Goal: Transaction & Acquisition: Purchase product/service

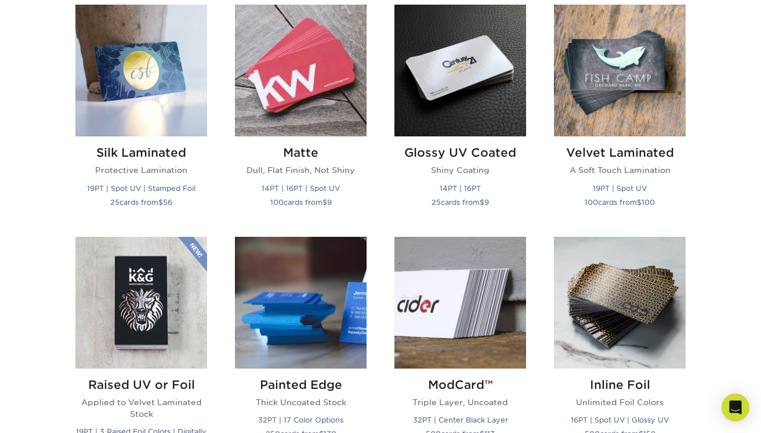
scroll to position [577, 0]
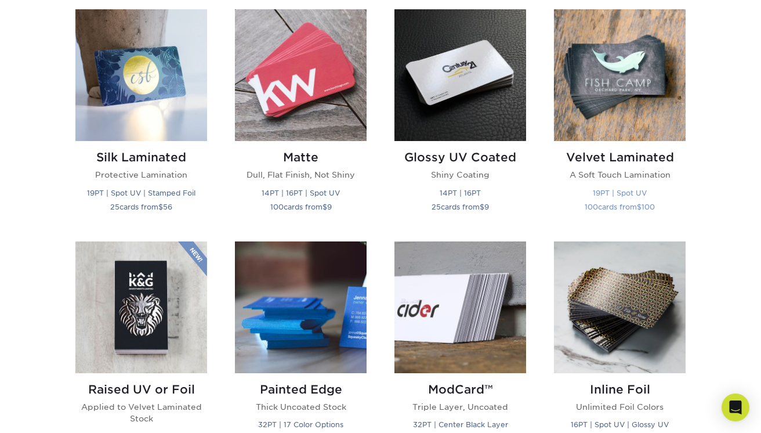
click at [644, 85] on img at bounding box center [620, 75] width 132 height 132
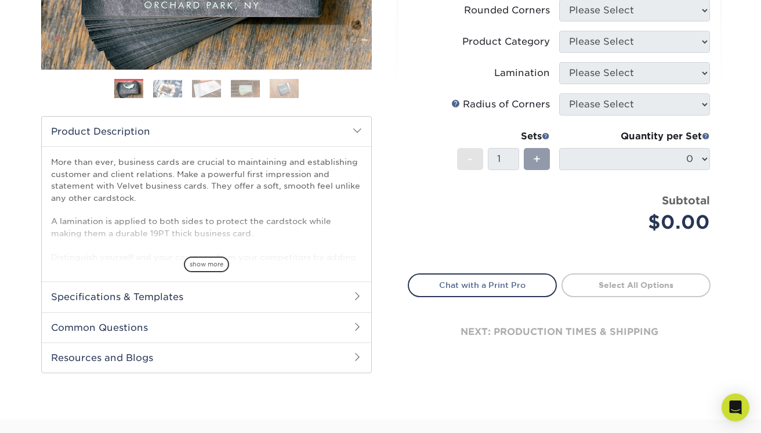
scroll to position [313, 0]
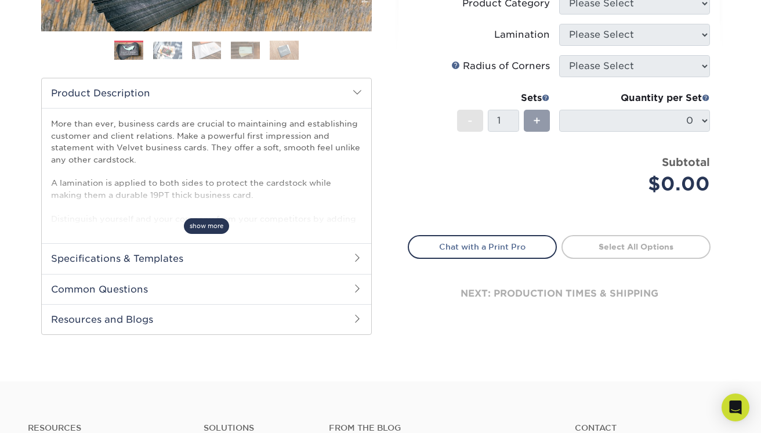
click at [207, 222] on span "show more" at bounding box center [206, 226] width 45 height 16
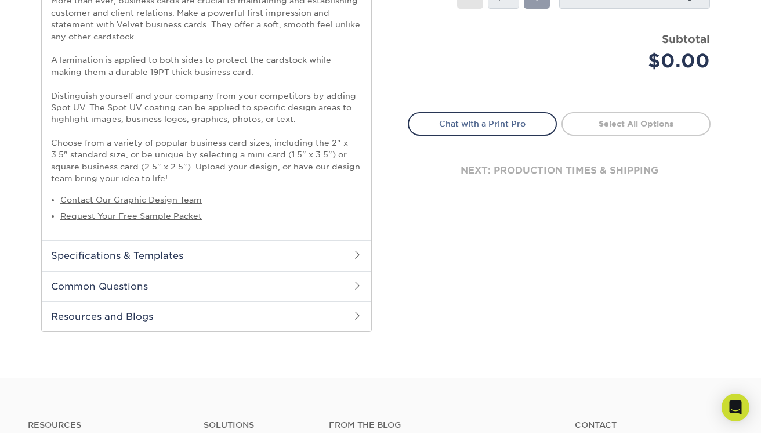
scroll to position [440, 0]
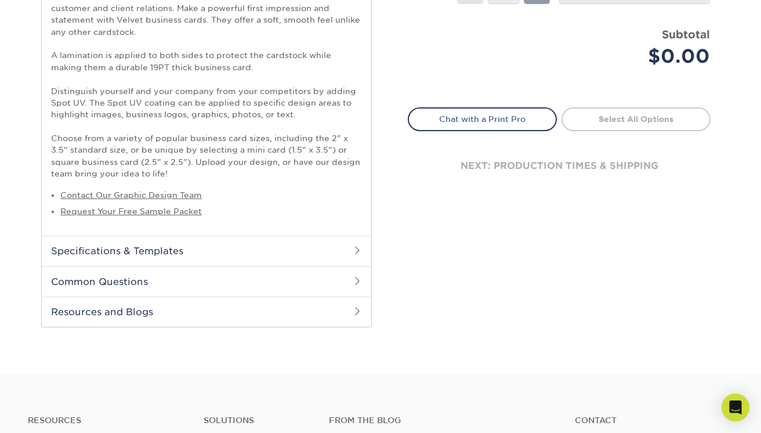
click at [211, 249] on h2 "Specifications & Templates" at bounding box center [207, 251] width 330 height 30
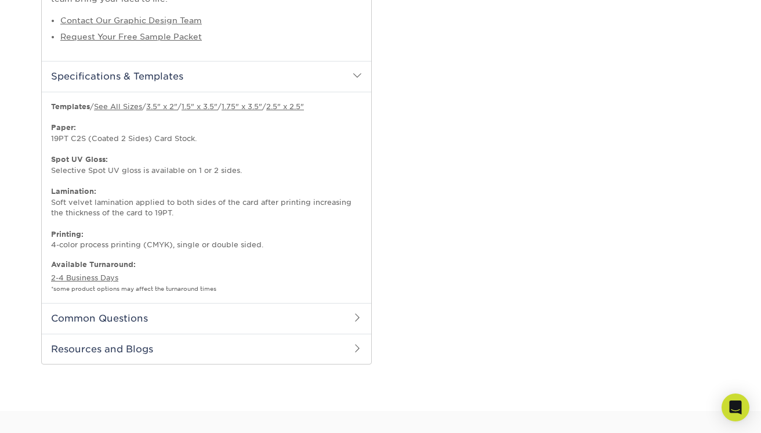
scroll to position [617, 0]
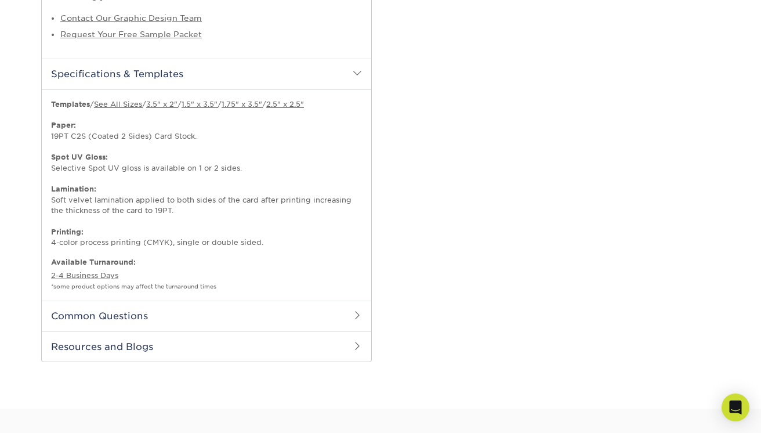
click at [206, 316] on h2 "Common Questions" at bounding box center [207, 316] width 330 height 30
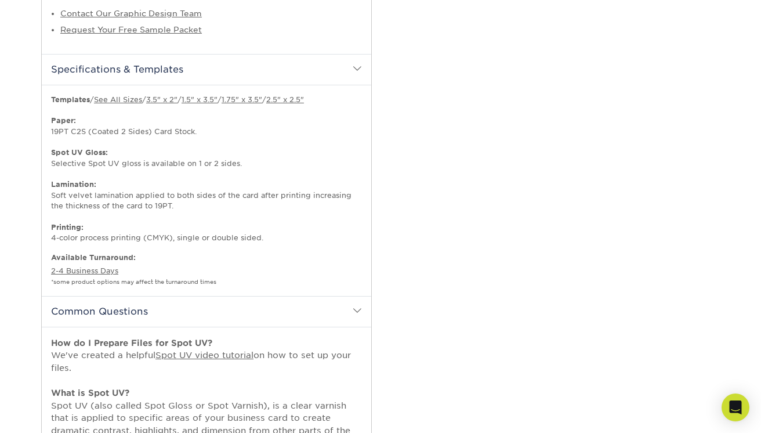
scroll to position [612, 0]
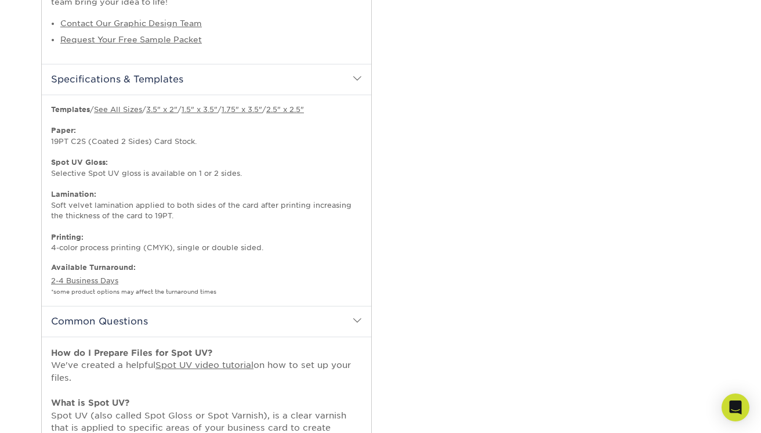
click at [356, 322] on span at bounding box center [357, 320] width 9 height 9
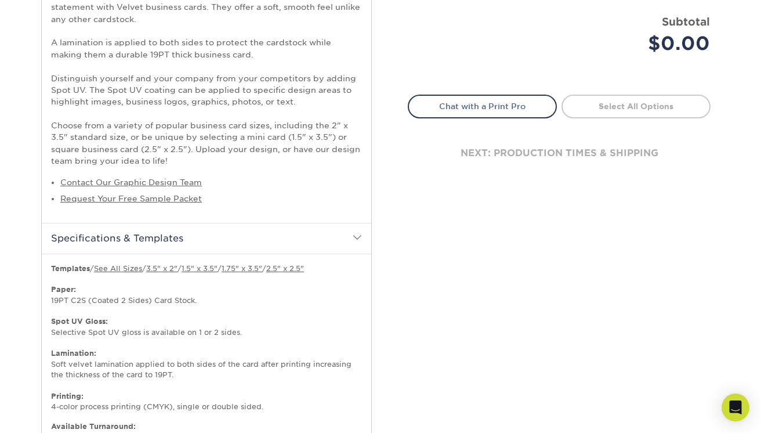
scroll to position [349, 0]
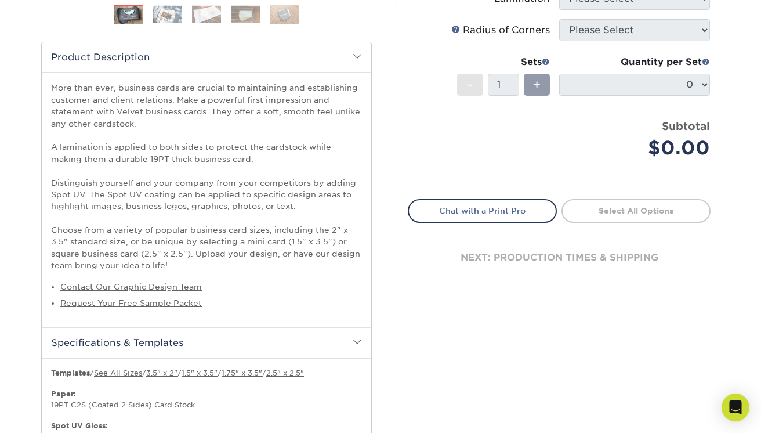
click at [348, 340] on h2 "Specifications & Templates" at bounding box center [207, 342] width 330 height 30
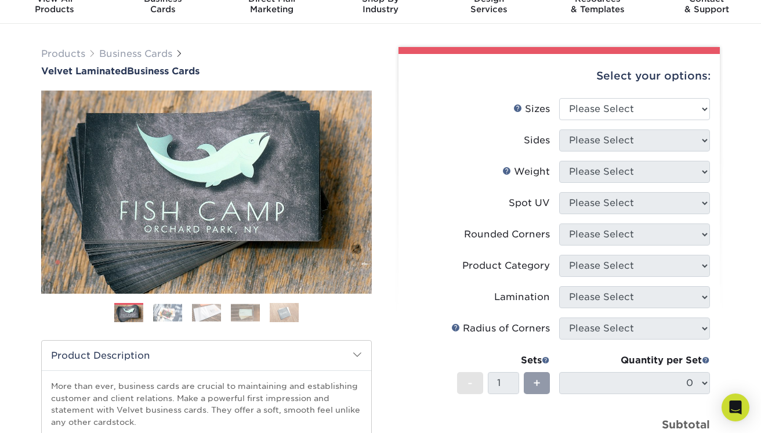
scroll to position [31, 0]
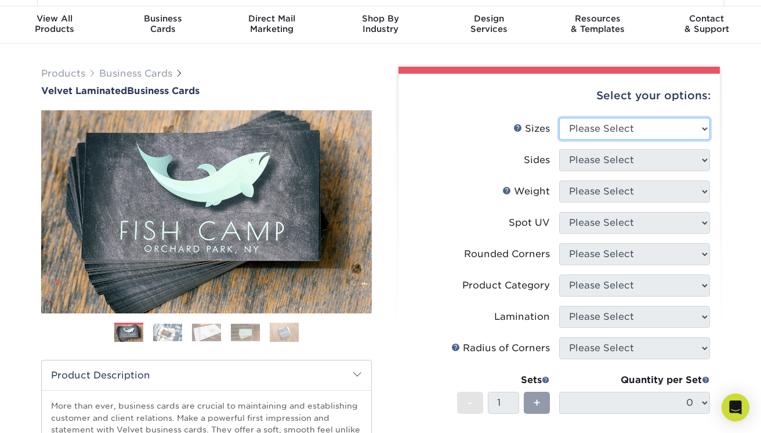
click at [613, 130] on select "Please Select 1.5" x 3.5" - Mini 1.75" x 3.5" - Mini 2" x 2" - Square 2" x 3" -…" at bounding box center [634, 129] width 151 height 22
select select "2.00x3.50"
click at [559, 118] on select "Please Select 1.5" x 3.5" - Mini 1.75" x 3.5" - Mini 2" x 2" - Square 2" x 3" -…" at bounding box center [634, 129] width 151 height 22
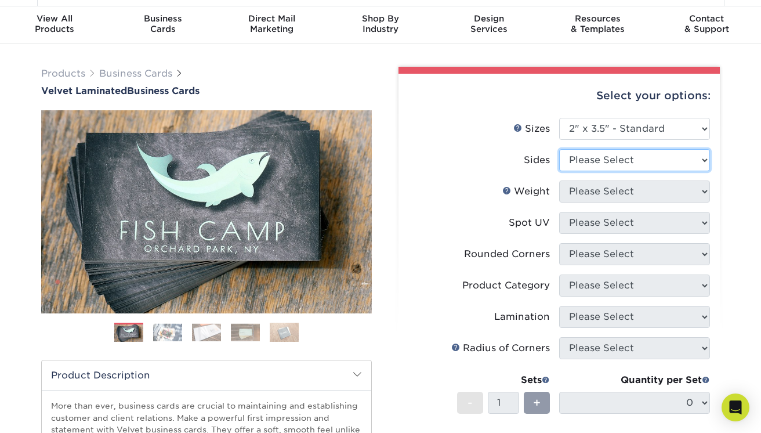
click at [613, 160] on select "Please Select Print Both Sides Print Front Only" at bounding box center [634, 160] width 151 height 22
select select "13abbda7-1d64-4f25-8bb2-c179b224825d"
click at [559, 149] on select "Please Select Print Both Sides Print Front Only" at bounding box center [634, 160] width 151 height 22
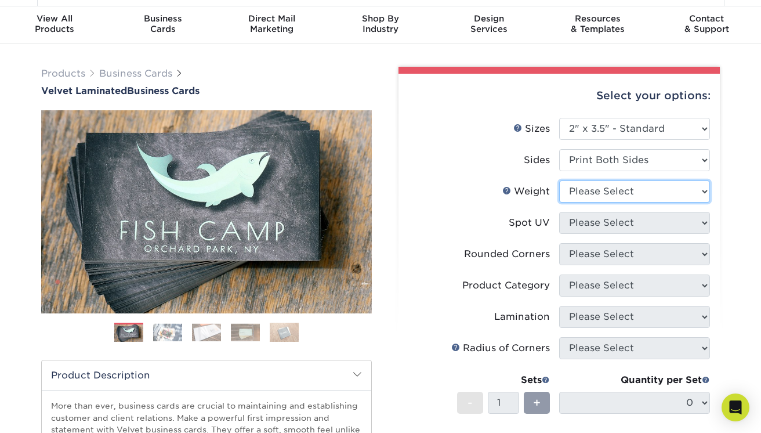
click at [602, 191] on select "Please Select 16PT" at bounding box center [634, 191] width 151 height 22
select select "16PT"
click at [559, 180] on select "Please Select 16PT" at bounding box center [634, 191] width 151 height 22
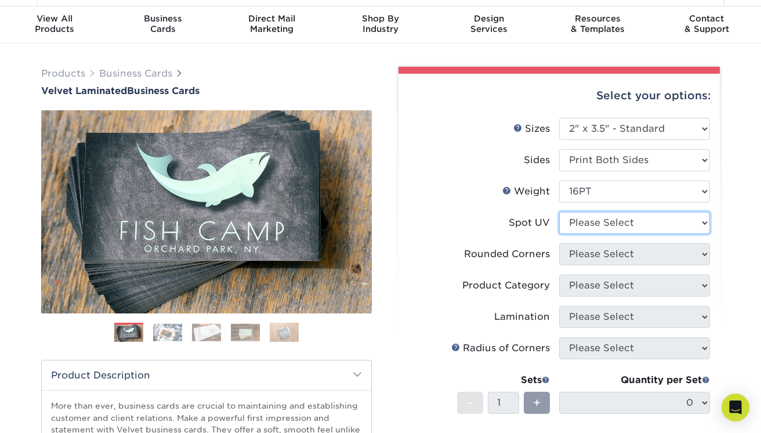
click at [594, 225] on select "Please Select No Spot UV Front and Back (Both Sides) Front Only Back Only" at bounding box center [634, 223] width 151 height 22
click at [559, 212] on select "Please Select No Spot UV Front and Back (Both Sides) Front Only Back Only" at bounding box center [634, 223] width 151 height 22
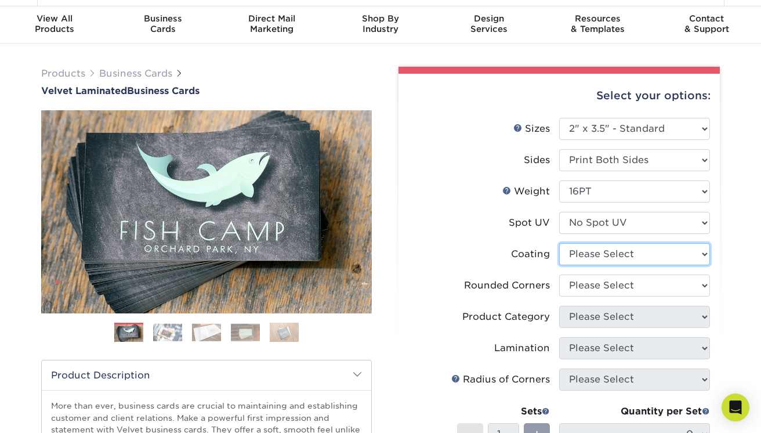
click at [593, 258] on select at bounding box center [634, 254] width 151 height 22
click at [559, 243] on select at bounding box center [634, 254] width 151 height 22
click at [605, 226] on select "Please Select No Spot UV Front and Back (Both Sides) Front Only Back Only" at bounding box center [634, 223] width 151 height 22
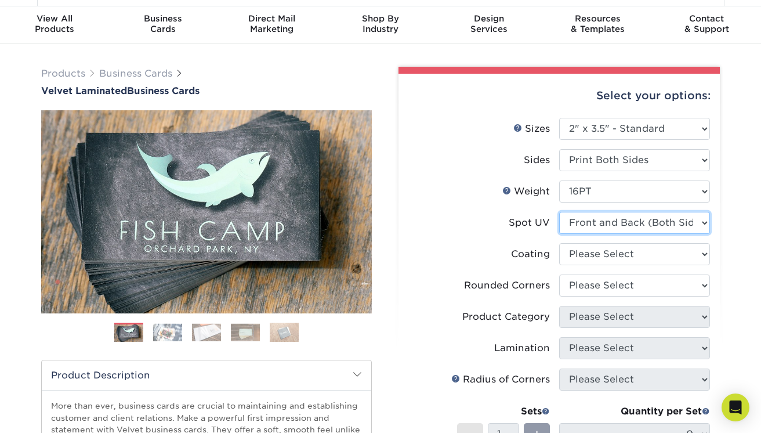
click at [559, 212] on select "Please Select No Spot UV Front and Back (Both Sides) Front Only Back Only" at bounding box center [634, 223] width 151 height 22
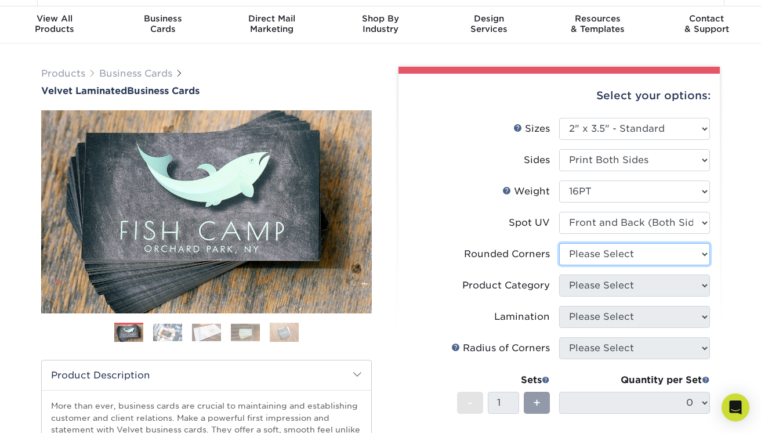
click at [603, 249] on select "Please Select Yes - Round 2 Corners Yes - Round 4 Corners No" at bounding box center [634, 254] width 151 height 22
click at [612, 222] on select "Please Select No Spot UV Front and Back (Both Sides) Front Only Back Only" at bounding box center [634, 223] width 151 height 22
select select "3"
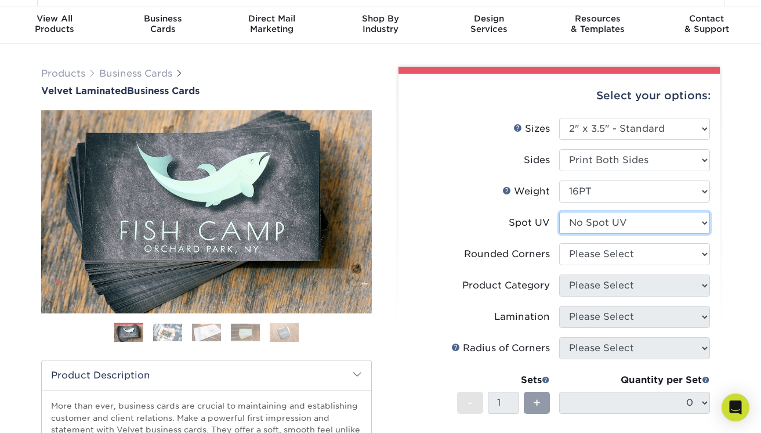
click at [559, 212] on select "Please Select No Spot UV Front and Back (Both Sides) Front Only Back Only" at bounding box center [634, 223] width 151 height 22
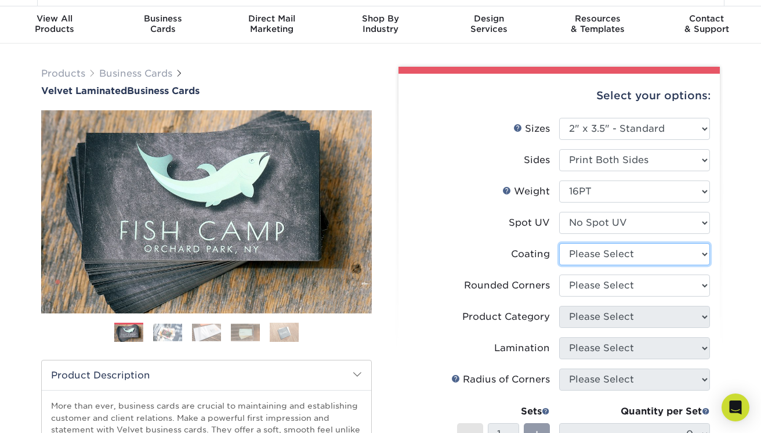
click at [606, 252] on select at bounding box center [634, 254] width 151 height 22
select select "3e7618de-abca-4bda-9f97-8b9129e913d8"
click at [559, 243] on select at bounding box center [634, 254] width 151 height 22
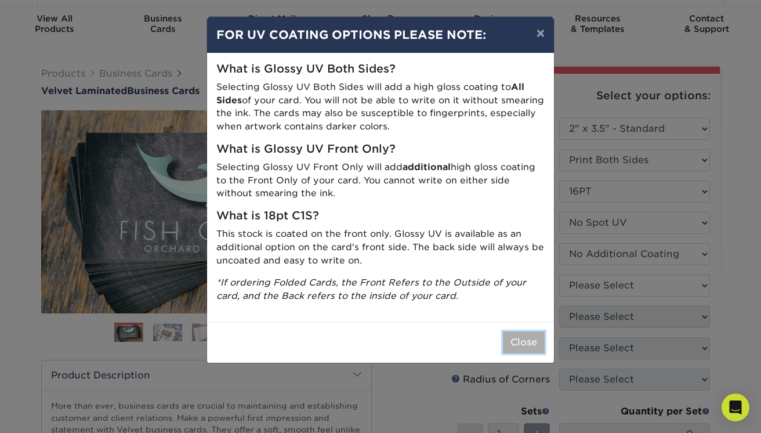
click at [522, 350] on button "Close" at bounding box center [524, 342] width 42 height 22
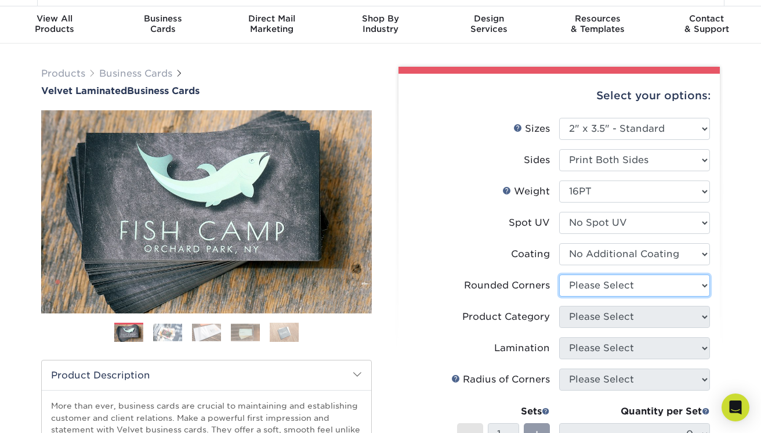
click at [624, 287] on select "Please Select Yes - Round 2 Corners Yes - Round 4 Corners No" at bounding box center [634, 285] width 151 height 22
select select "7672df9e-0e0a-464d-8e1f-920c575e4da3"
click at [559, 274] on select "Please Select Yes - Round 2 Corners Yes - Round 4 Corners No" at bounding box center [634, 285] width 151 height 22
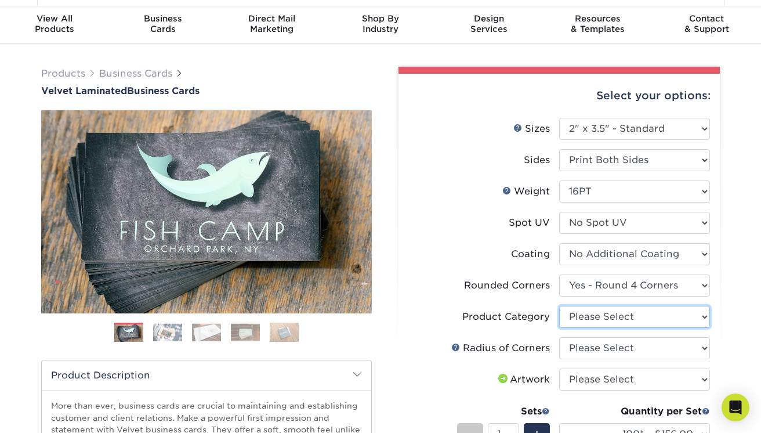
click at [622, 313] on select "Please Select Business Cards" at bounding box center [634, 317] width 151 height 22
select select "3b5148f1-0588-4f88-a218-97bcfdce65c1"
click at [559, 306] on select "Please Select Business Cards" at bounding box center [634, 317] width 151 height 22
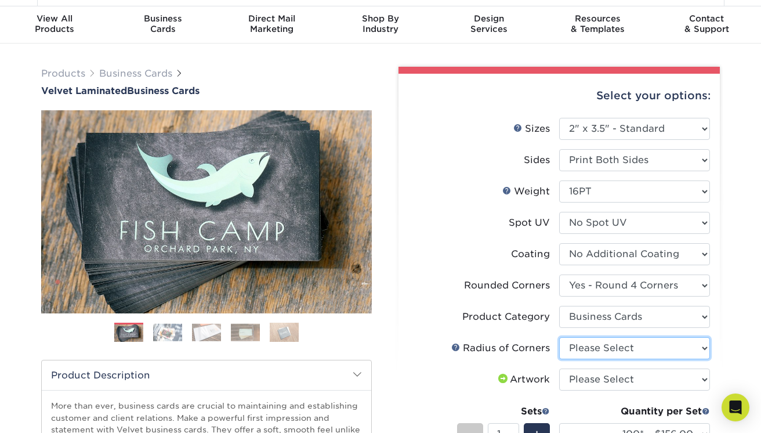
click at [612, 349] on select "Please Select Rounded 1/8" Rounded 1/4"" at bounding box center [634, 348] width 151 height 22
select select "589680c7-ee9a-431b-9d12-d7aeb1386a97"
click at [559, 337] on select "Please Select Rounded 1/8" Rounded 1/4"" at bounding box center [634, 348] width 151 height 22
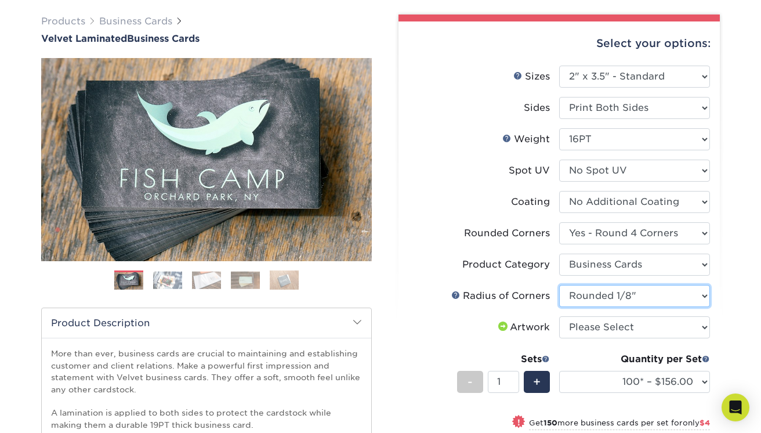
scroll to position [88, 0]
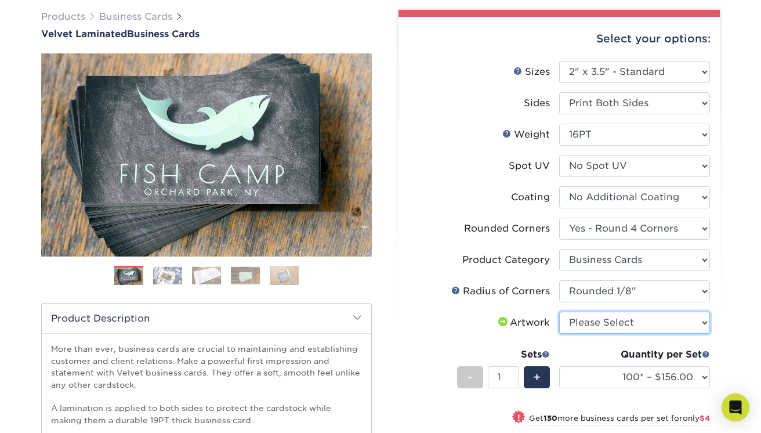
click at [612, 330] on select "Please Select I will upload files I need a design - $100" at bounding box center [634, 323] width 151 height 22
select select "upload"
click at [559, 312] on select "Please Select I will upload files I need a design - $100" at bounding box center [634, 323] width 151 height 22
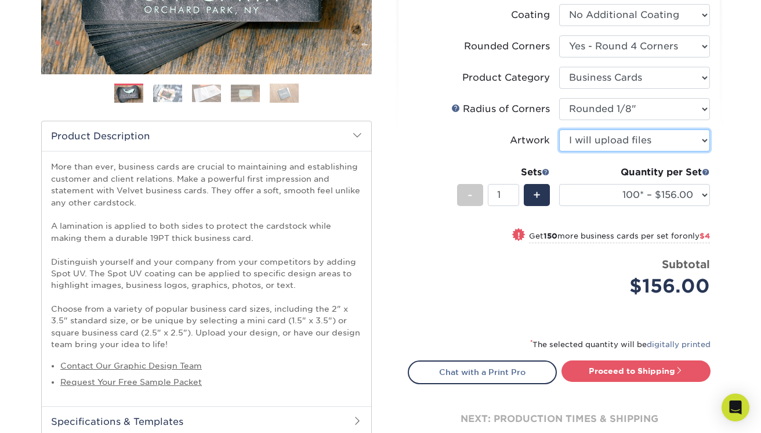
scroll to position [281, 0]
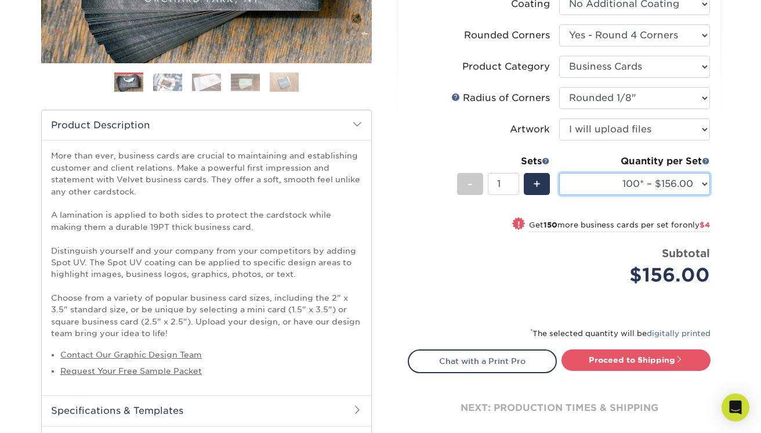
click at [640, 183] on select "100* – $156.00 250* – $160.00 500 – $164.00 1000 – $184.00 2500 – $435.00 5000 …" at bounding box center [634, 184] width 151 height 22
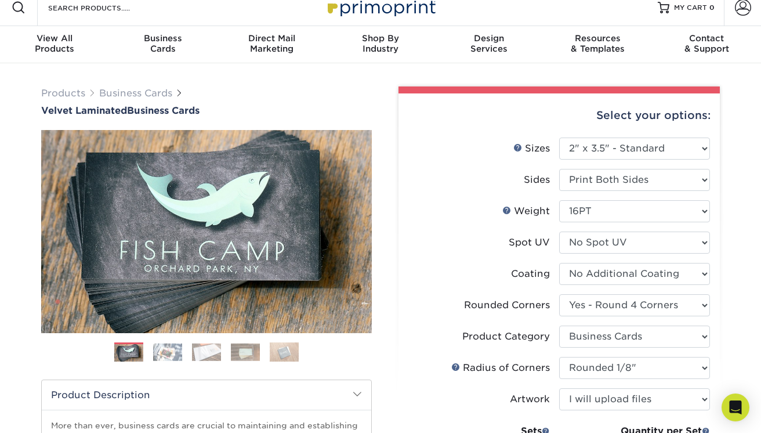
scroll to position [0, 0]
